Goal: Task Accomplishment & Management: Complete application form

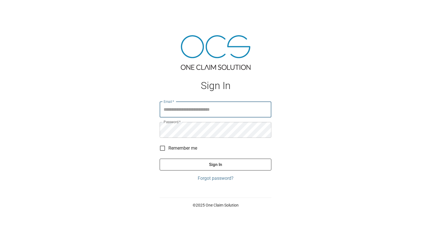
type input "**********"
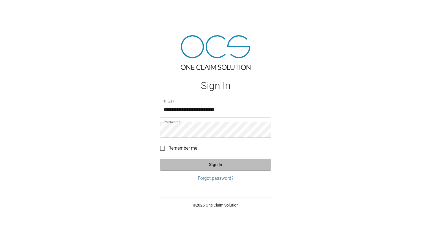
click at [207, 164] on button "Sign In" at bounding box center [216, 165] width 112 height 12
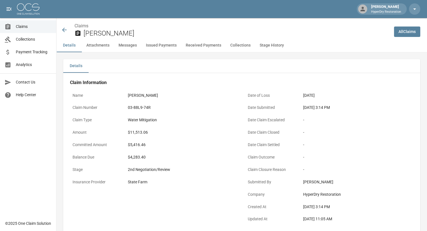
click at [23, 27] on span "Claims" at bounding box center [34, 27] width 36 height 6
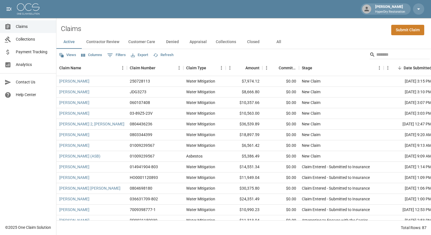
click at [400, 29] on link "Submit Claim" at bounding box center [407, 30] width 33 height 10
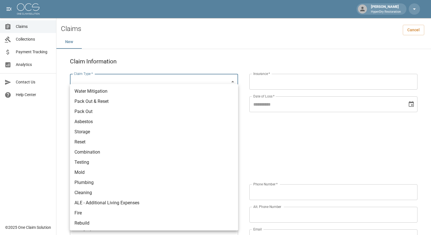
click at [226, 81] on body "[PERSON_NAME] HyperDry Restoration Claims Collections Payment Tracking Analytic…" at bounding box center [215, 235] width 431 height 471
click at [198, 60] on div at bounding box center [215, 117] width 431 height 235
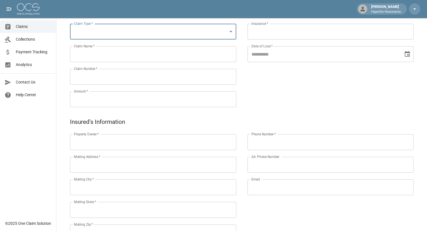
scroll to position [50, 0]
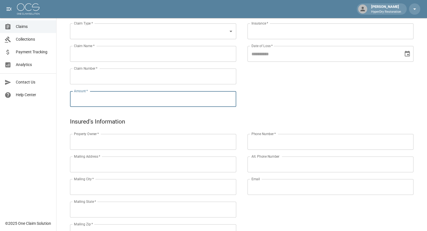
click at [140, 98] on input "Amount   *" at bounding box center [153, 99] width 166 height 16
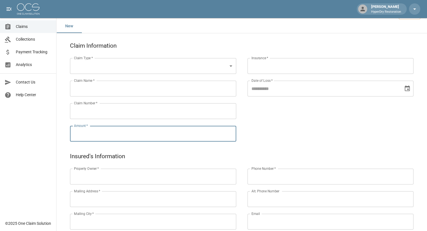
scroll to position [7, 0]
